Goal: Transaction & Acquisition: Purchase product/service

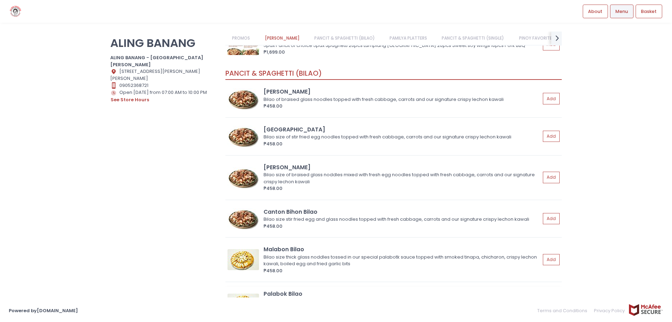
scroll to position [210, 0]
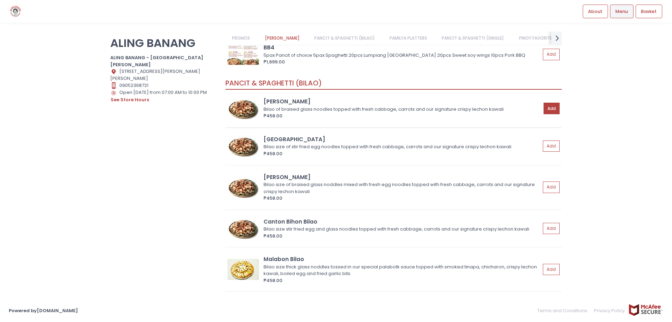
click at [551, 108] on button "Add" at bounding box center [551, 109] width 16 height 12
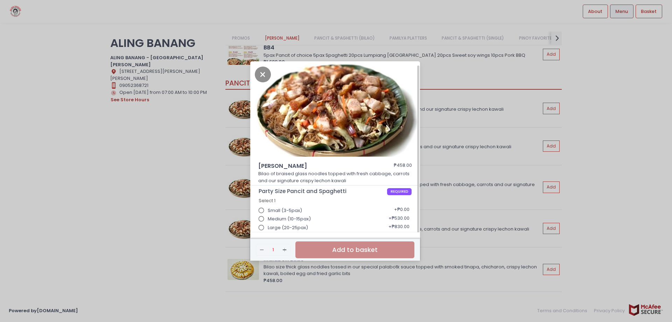
scroll to position [2, 0]
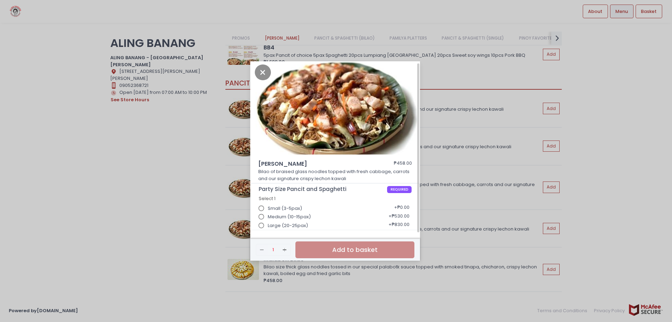
click at [263, 226] on input "Large (20-25pax)" at bounding box center [261, 225] width 13 height 13
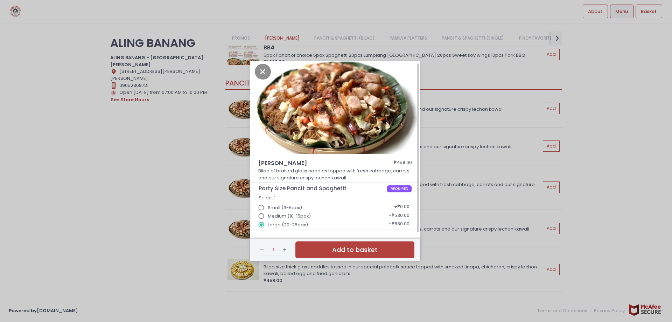
scroll to position [3, 0]
click at [261, 217] on input "Medium (10-15pax)" at bounding box center [261, 215] width 13 height 13
radio input "true"
radio input "false"
click at [262, 206] on input "Small (3-5pax)" at bounding box center [261, 206] width 13 height 13
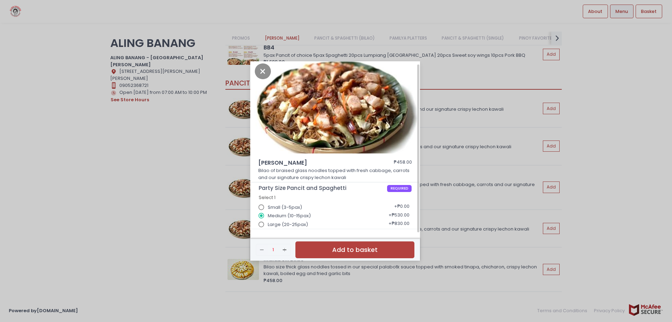
radio input "true"
click at [260, 216] on input "Medium (10-15pax)" at bounding box center [261, 215] width 13 height 13
radio input "true"
radio input "false"
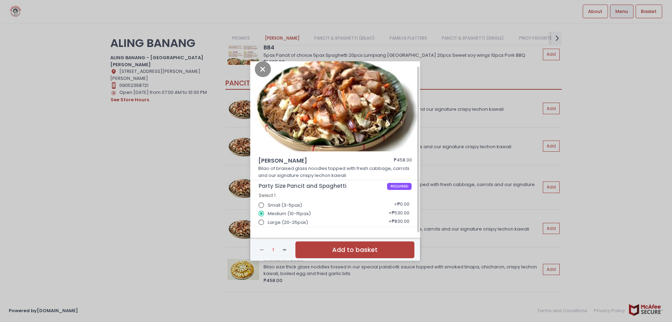
click at [266, 224] on input "Large (20-25pax)" at bounding box center [261, 222] width 13 height 13
radio input "true"
radio input "false"
click at [329, 248] on button "Add to basket" at bounding box center [354, 249] width 119 height 17
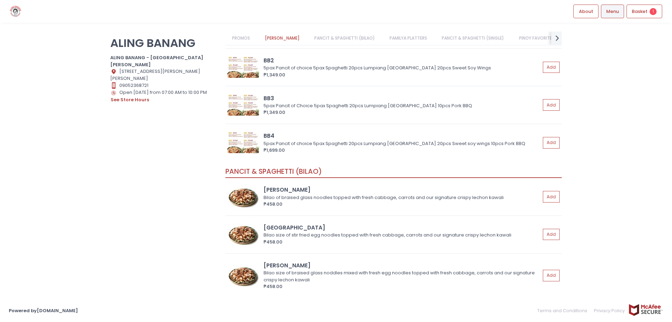
scroll to position [35, 0]
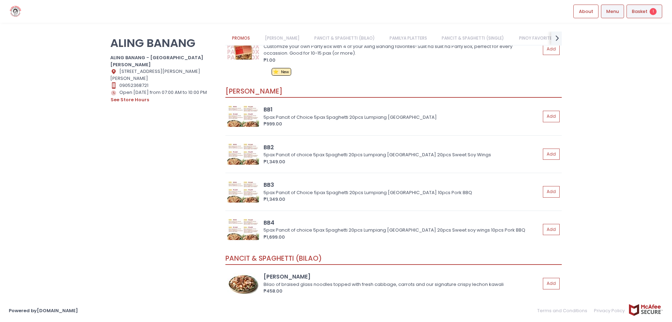
click at [641, 10] on span "Basket" at bounding box center [640, 11] width 16 height 7
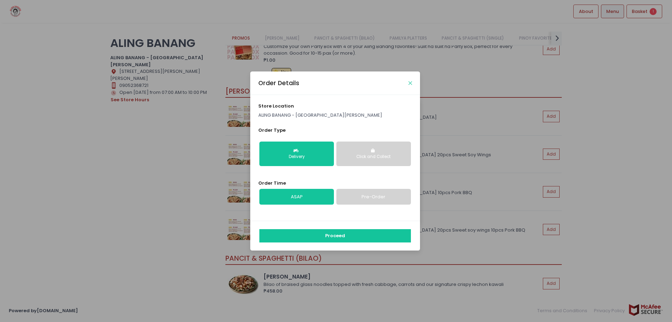
click at [412, 84] on button "Close" at bounding box center [409, 82] width 3 height 3
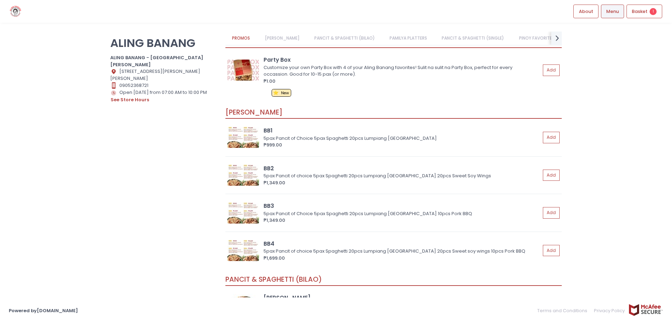
scroll to position [0, 0]
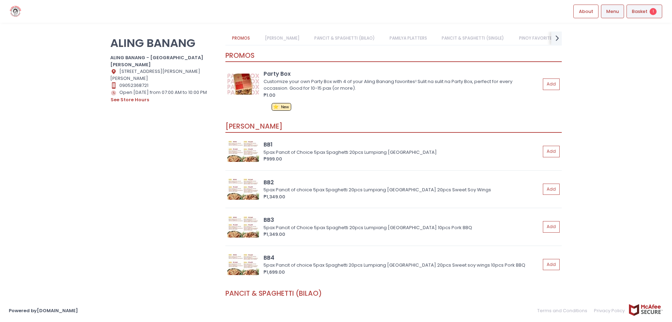
click at [633, 11] on span "Basket" at bounding box center [640, 11] width 16 height 7
